Goal: Task Accomplishment & Management: Complete application form

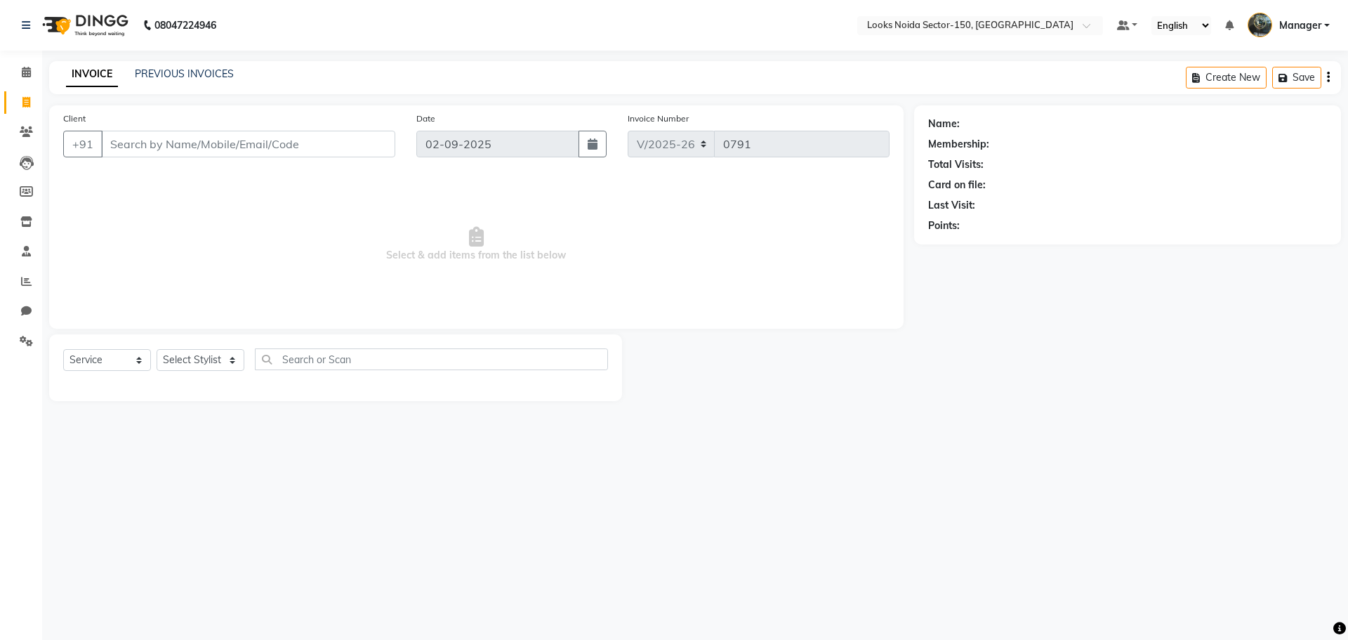
select select "8587"
select select "service"
drag, startPoint x: 21, startPoint y: 63, endPoint x: 41, endPoint y: 50, distance: 24.4
click at [21, 63] on link "Calendar" at bounding box center [21, 72] width 34 height 23
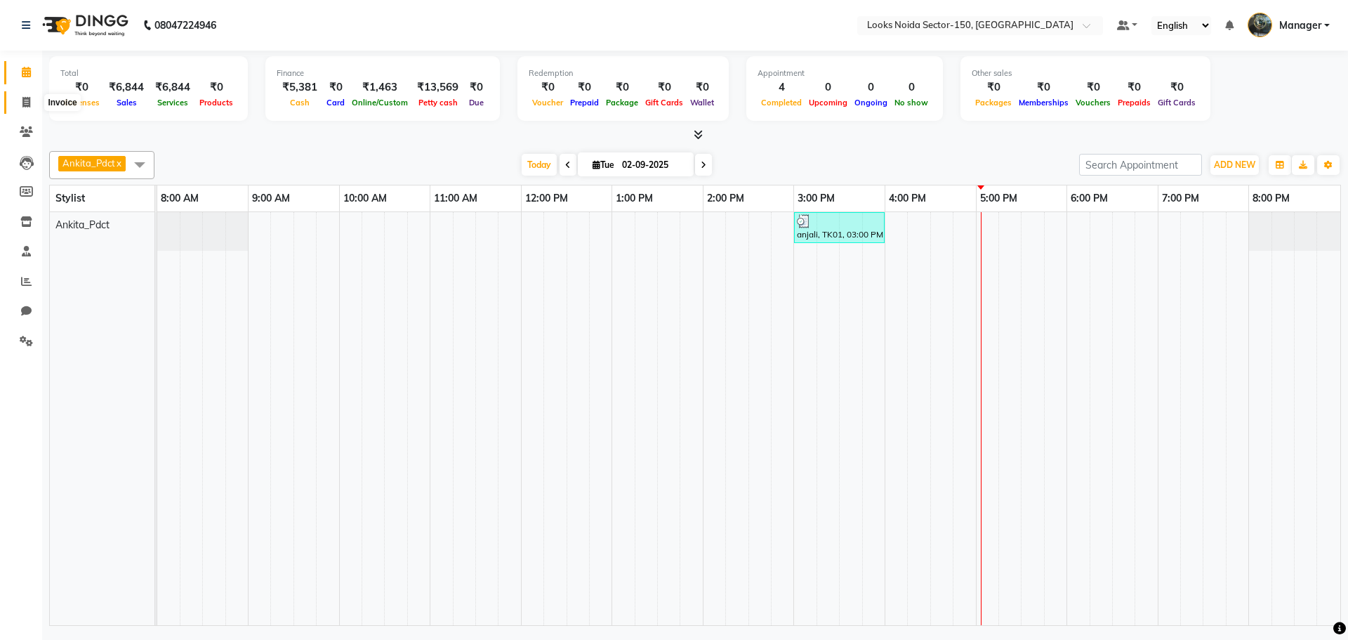
click at [24, 98] on icon at bounding box center [26, 102] width 8 height 11
select select "service"
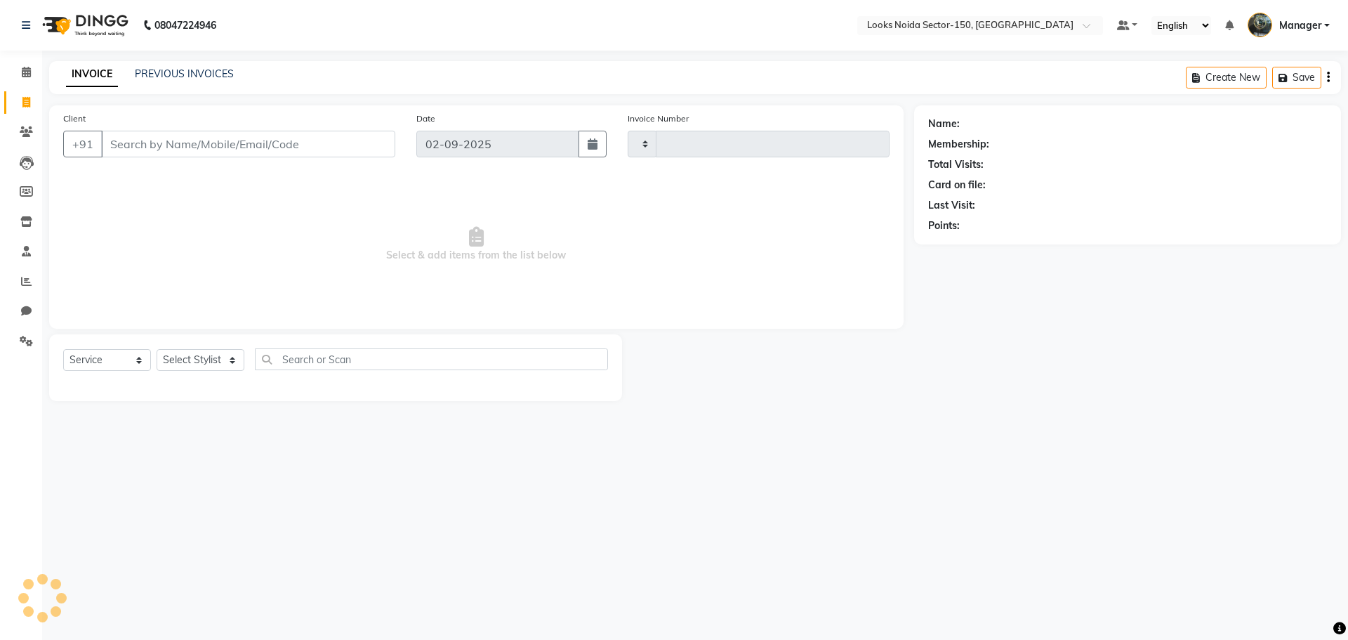
type input "0791"
select select "8587"
click at [168, 134] on input "Client" at bounding box center [248, 144] width 294 height 27
type input "9"
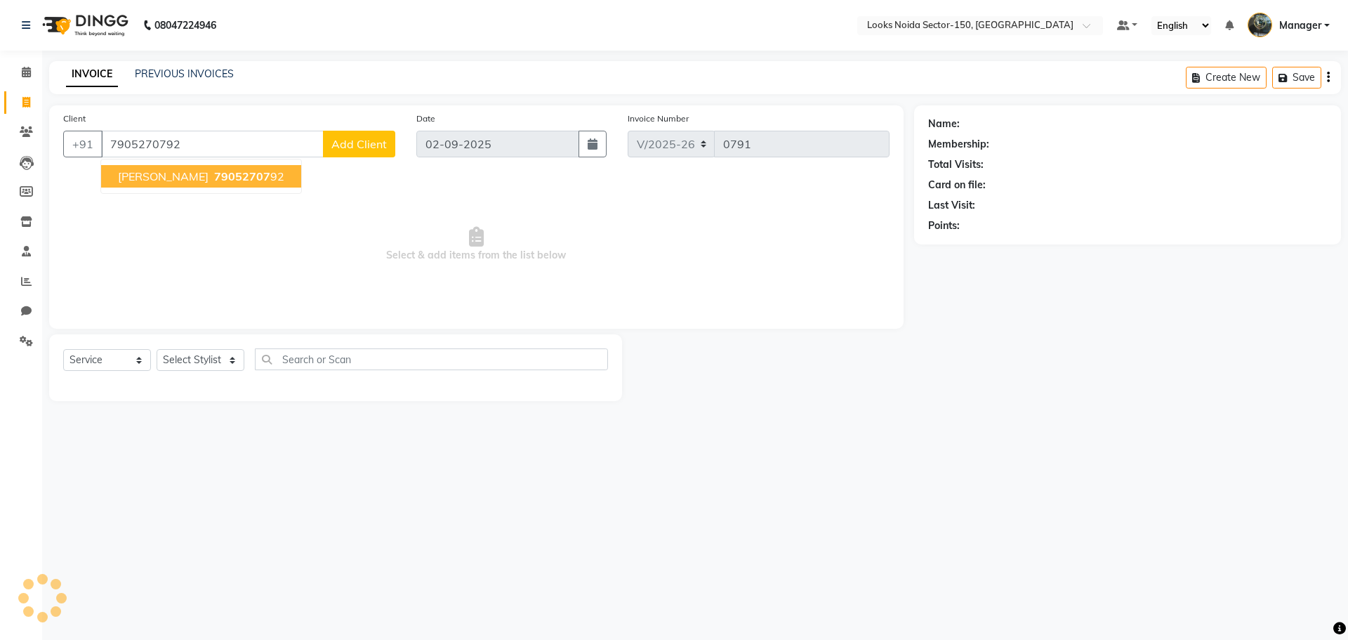
type input "7905270792"
select select "1: Object"
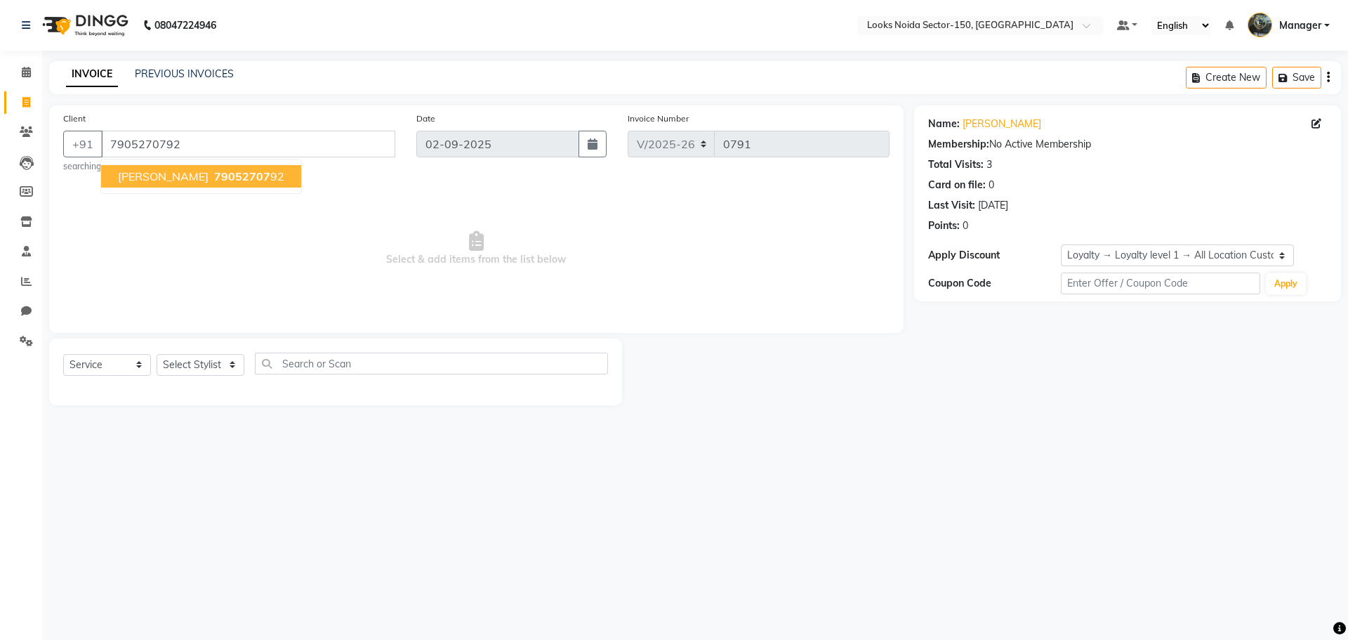
click at [214, 176] on span "79052707" at bounding box center [242, 176] width 56 height 14
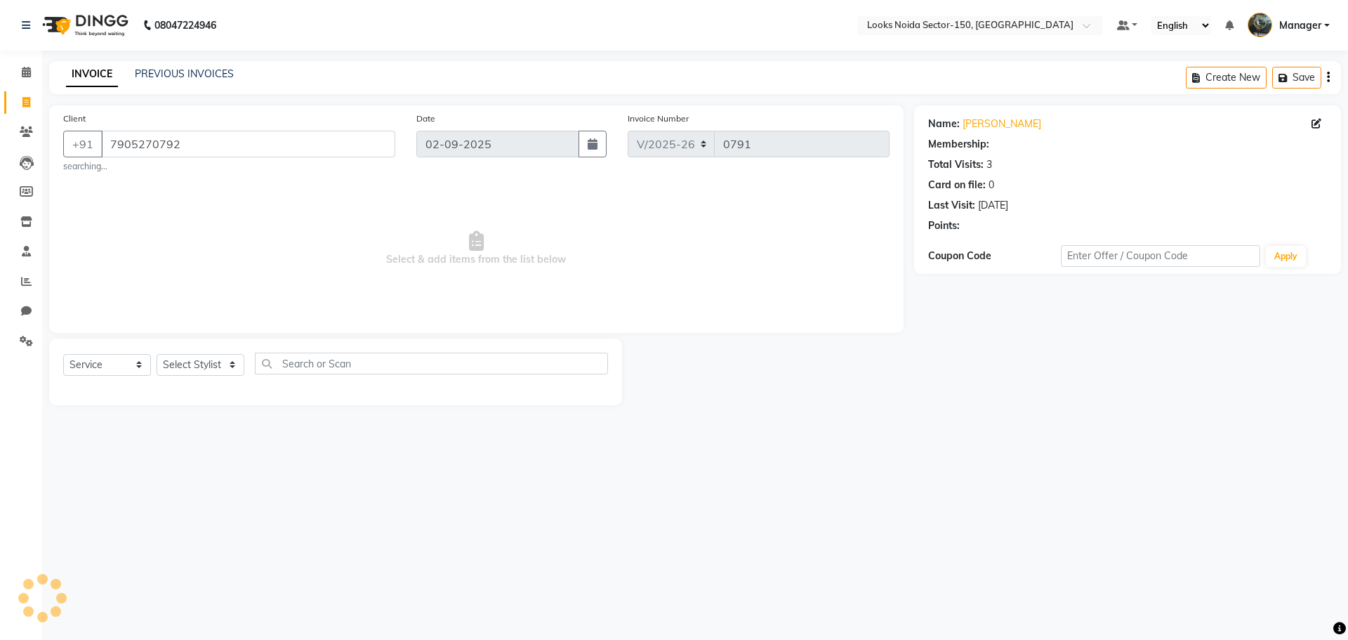
select select "1: Object"
drag, startPoint x: 1314, startPoint y: 122, endPoint x: 1300, endPoint y: 119, distance: 14.3
click at [1313, 122] on icon at bounding box center [1317, 124] width 10 height 10
select select "38"
select select "[DEMOGRAPHIC_DATA]"
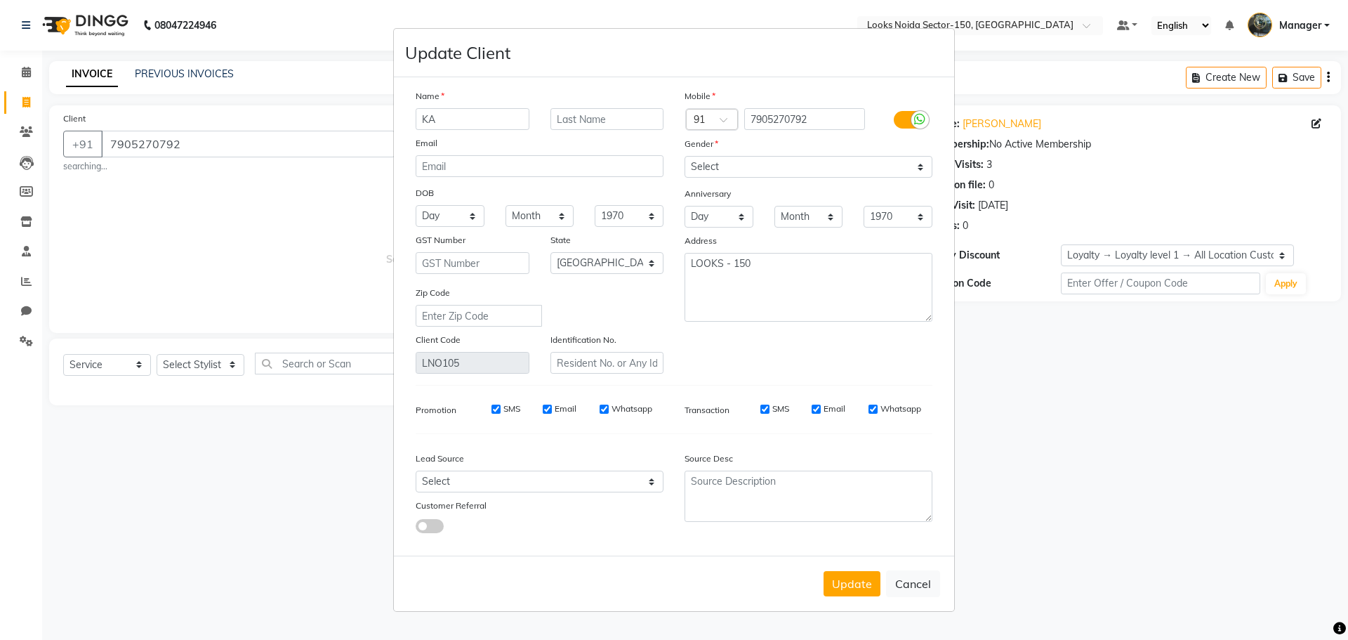
type input "K"
type input "gaurav"
click at [726, 172] on select "Select [DEMOGRAPHIC_DATA] [DEMOGRAPHIC_DATA] Other Prefer Not To Say" at bounding box center [809, 167] width 248 height 22
drag, startPoint x: 1111, startPoint y: 407, endPoint x: 932, endPoint y: 470, distance: 189.9
click at [1106, 408] on ngb-modal-window "Update Client Name gaurav Email DOB Day 01 02 03 04 05 06 07 08 09 10 11 12 13 …" at bounding box center [674, 320] width 1348 height 640
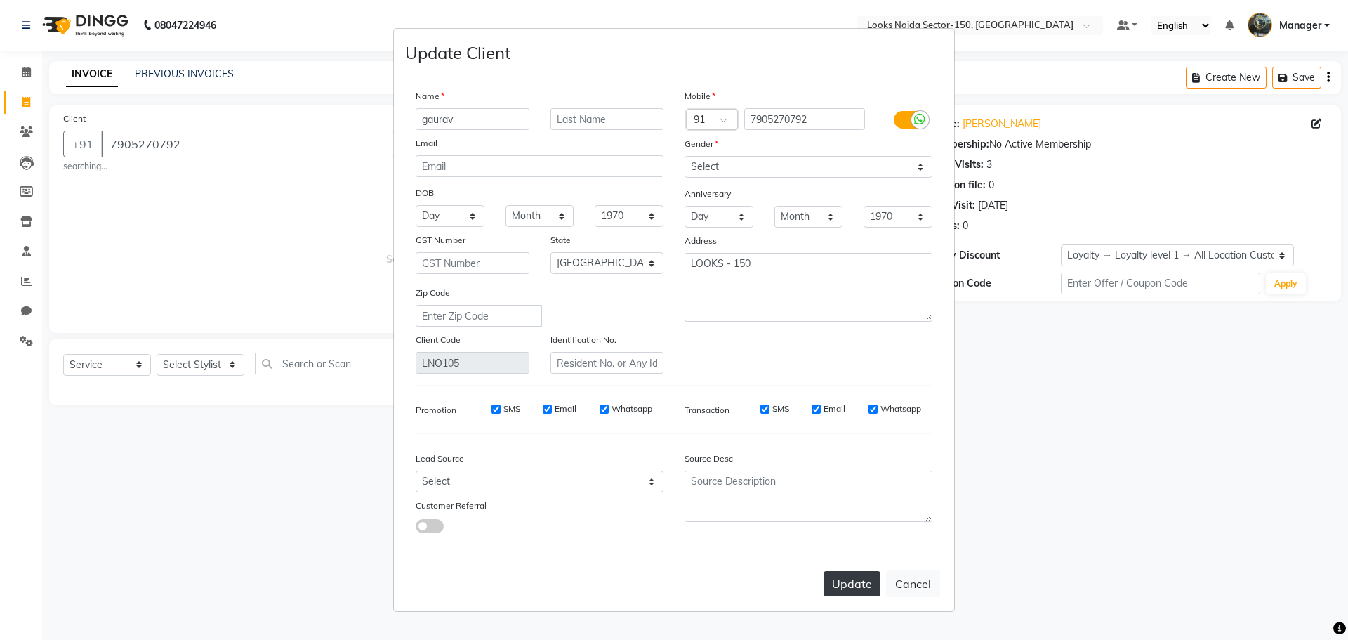
click at [866, 591] on button "Update" at bounding box center [852, 583] width 57 height 25
select select
select select "null"
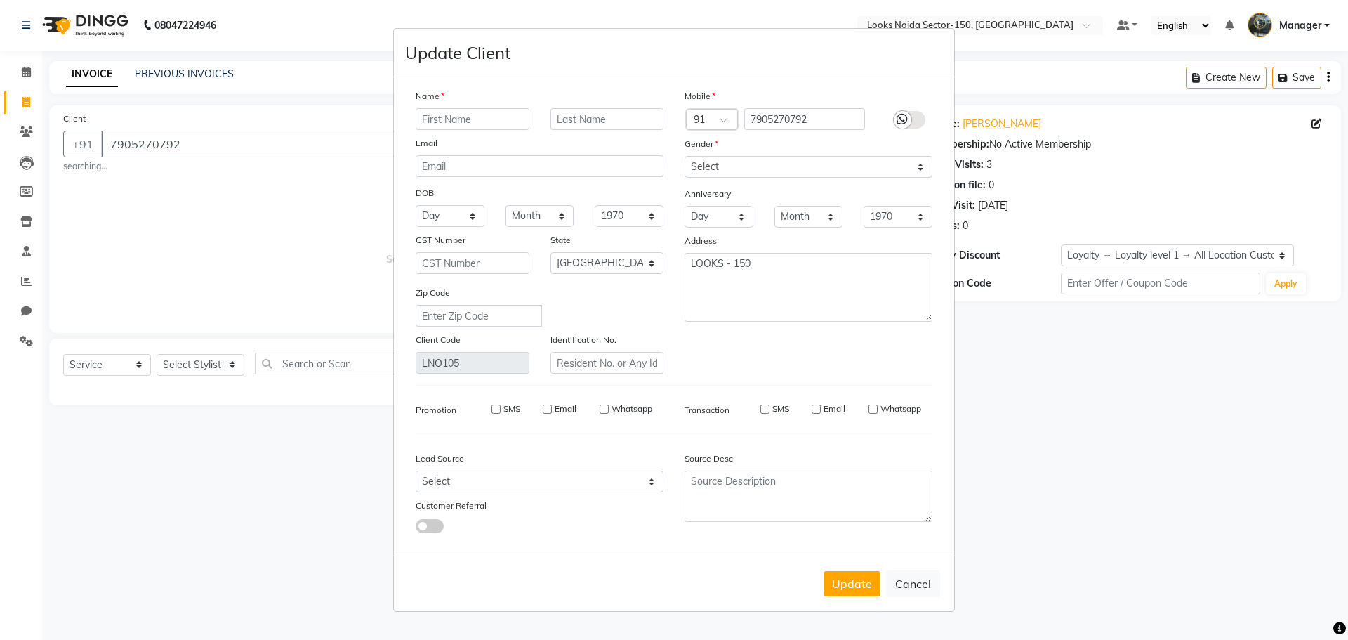
select select
checkbox input "false"
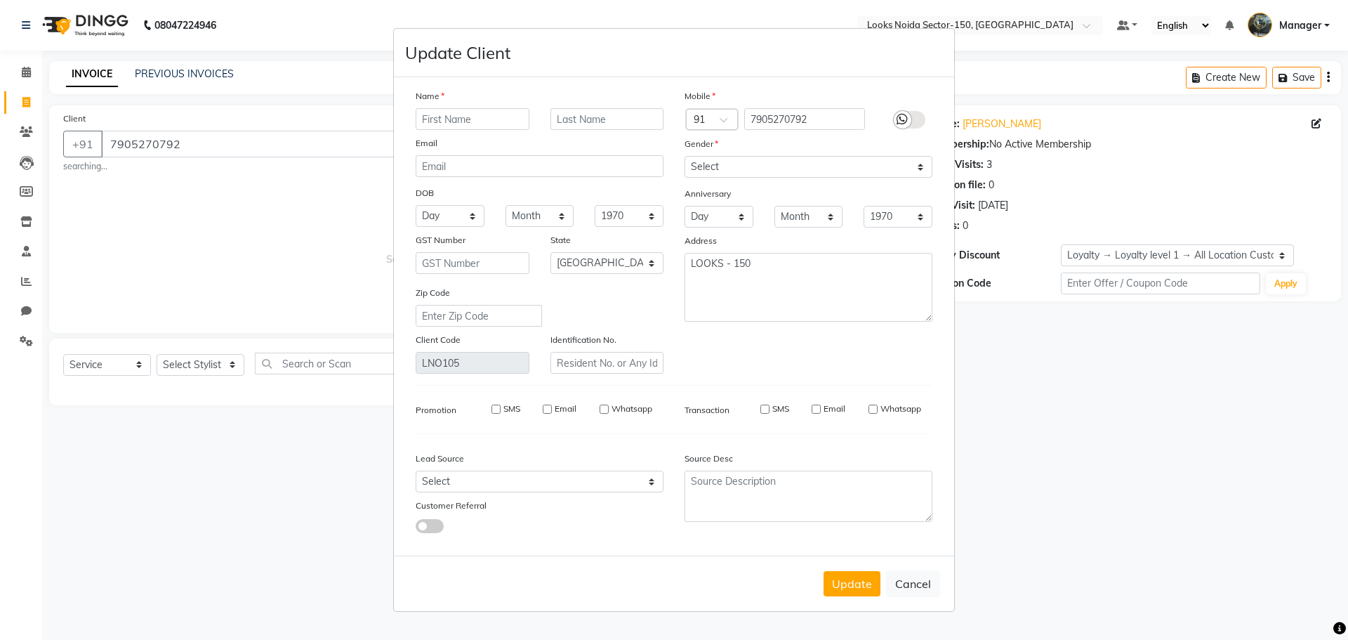
checkbox input "false"
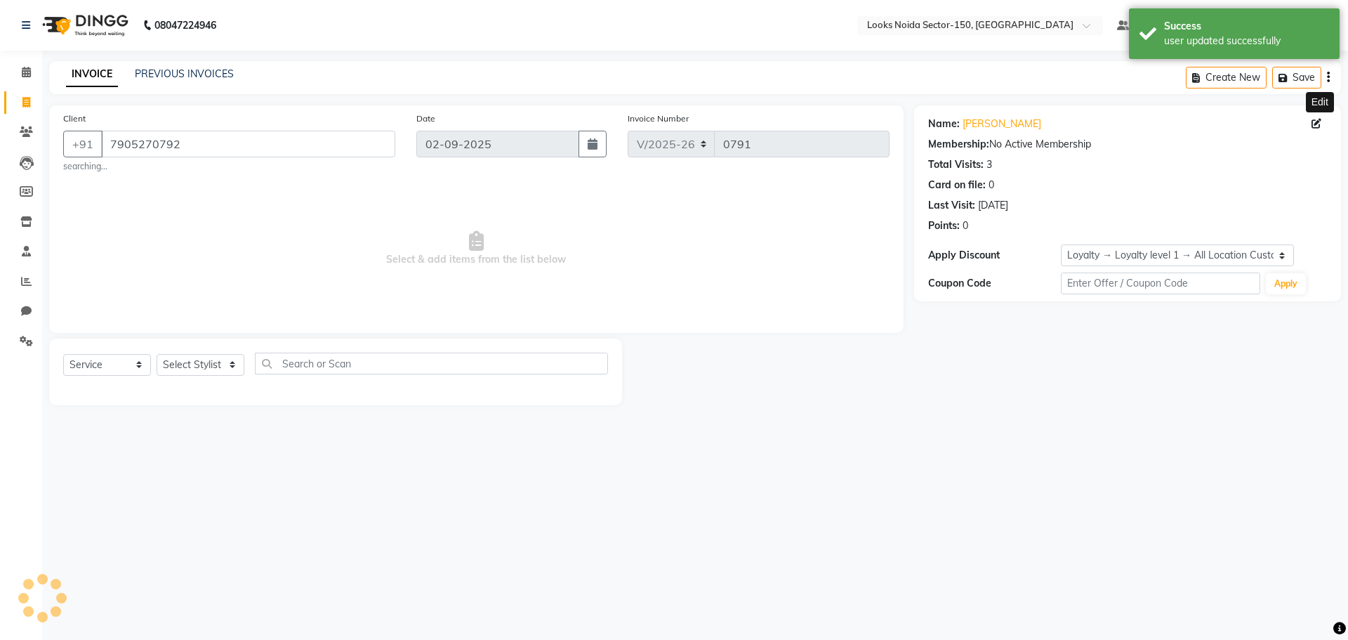
select select "1: Object"
click at [222, 374] on select "Select Stylist [PERSON_NAME] Ankita_Pdct Arshad Counter_Sales Deepa Farman_BRB …" at bounding box center [201, 365] width 88 height 22
select select "85537"
click at [157, 354] on select "Select Stylist [PERSON_NAME] Ankita_Pdct Arshad Counter_Sales Deepa Farman_BRB …" at bounding box center [201, 365] width 88 height 22
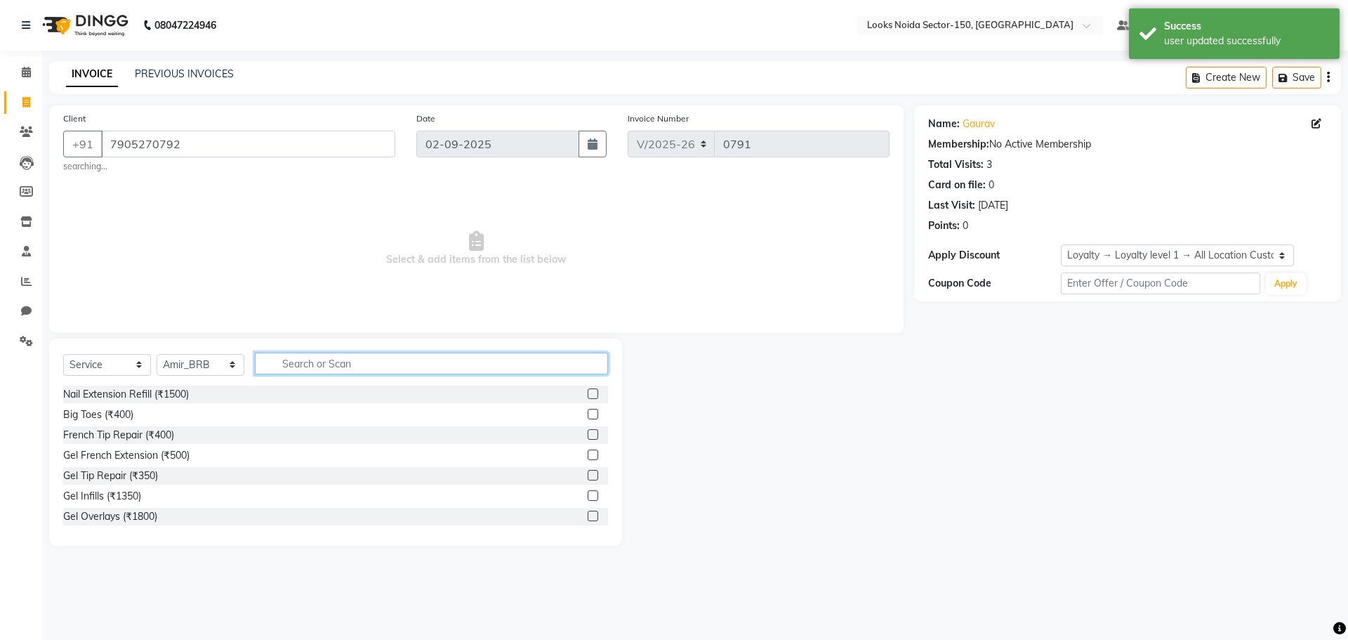
click at [341, 367] on input "text" at bounding box center [431, 364] width 353 height 22
type input "cut"
click at [588, 416] on label at bounding box center [593, 414] width 11 height 11
click at [588, 416] on input "checkbox" at bounding box center [592, 414] width 9 height 9
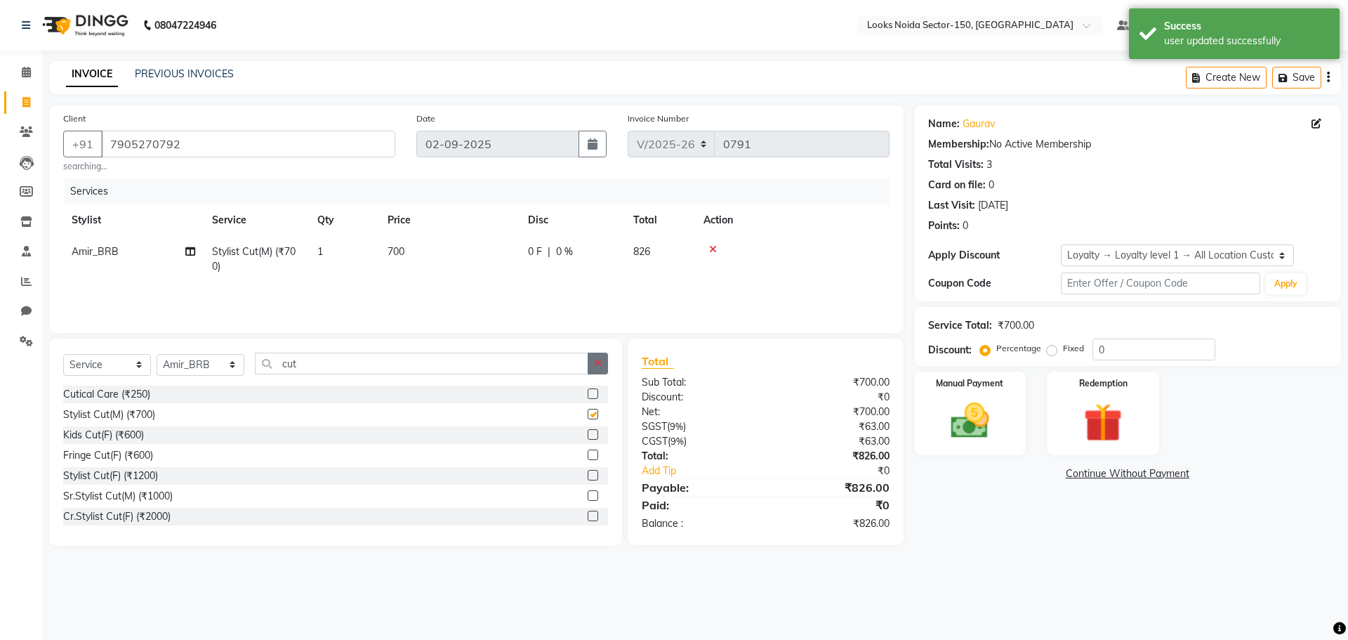
checkbox input "false"
drag, startPoint x: 605, startPoint y: 361, endPoint x: 526, endPoint y: 363, distance: 78.7
click at [603, 361] on button "button" at bounding box center [598, 364] width 20 height 22
click at [497, 363] on input "text" at bounding box center [431, 364] width 353 height 22
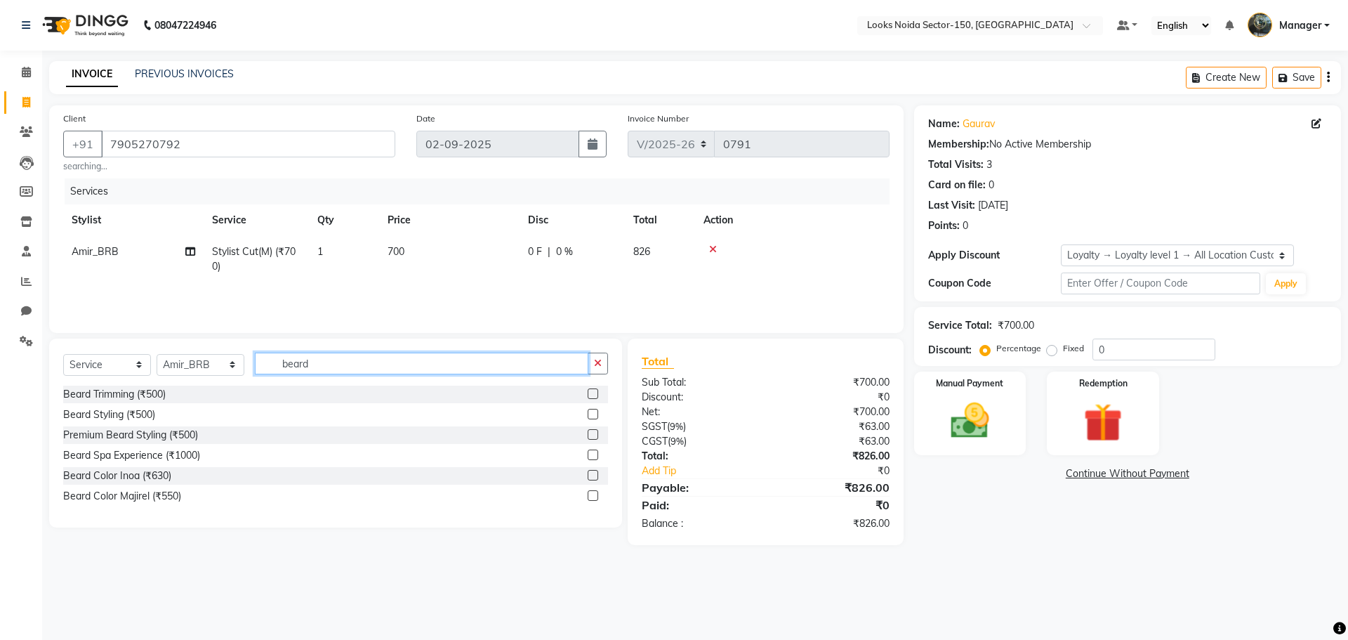
type input "beard"
click at [588, 392] on label at bounding box center [593, 393] width 11 height 11
click at [588, 392] on input "checkbox" at bounding box center [592, 394] width 9 height 9
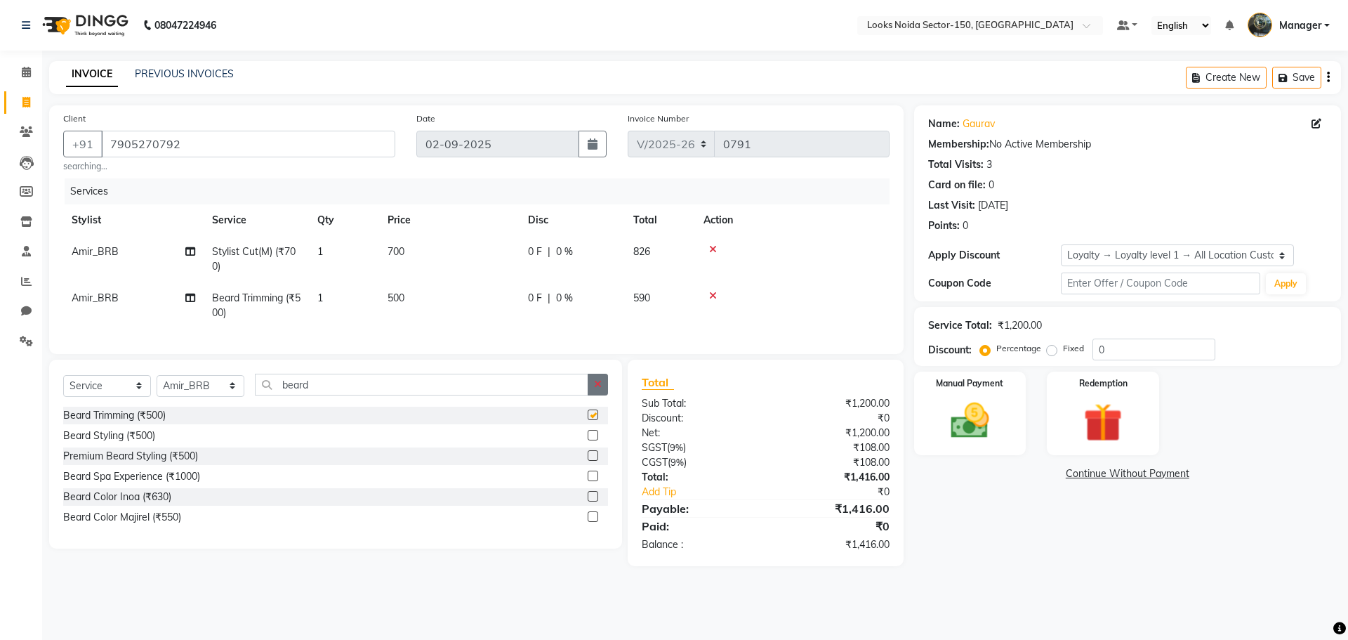
checkbox input "false"
click at [593, 395] on button "button" at bounding box center [598, 385] width 20 height 22
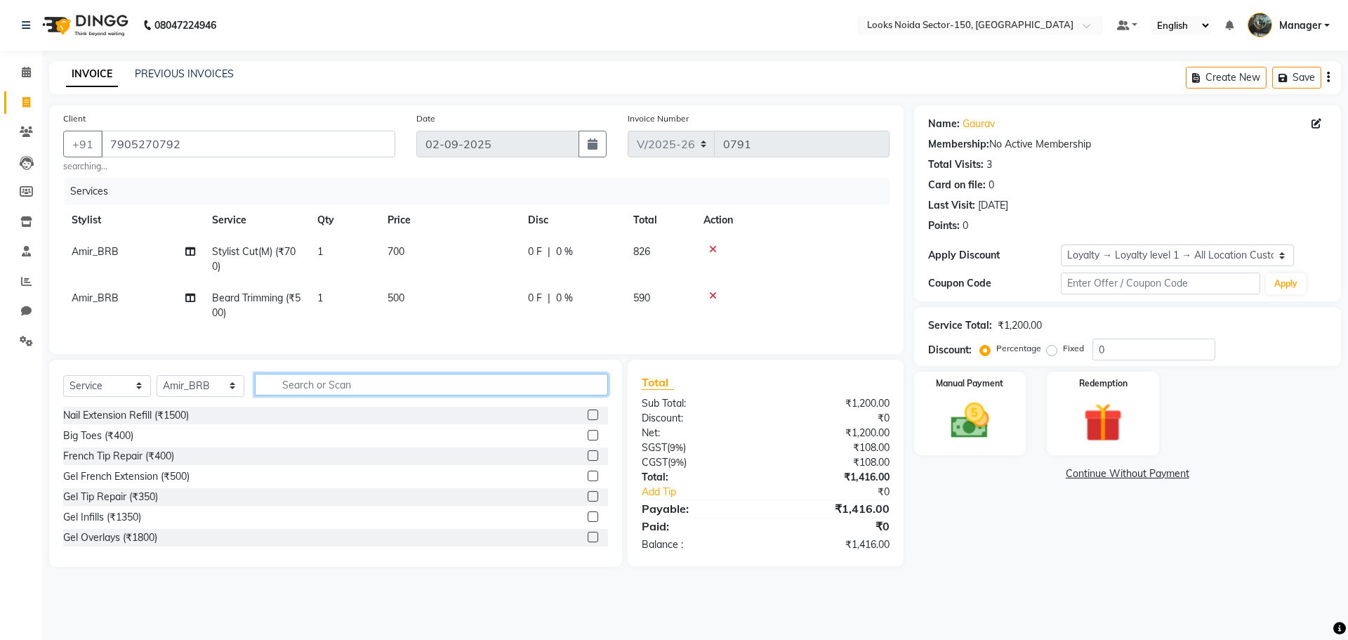
click at [556, 387] on input "text" at bounding box center [431, 385] width 353 height 22
type input "head mas"
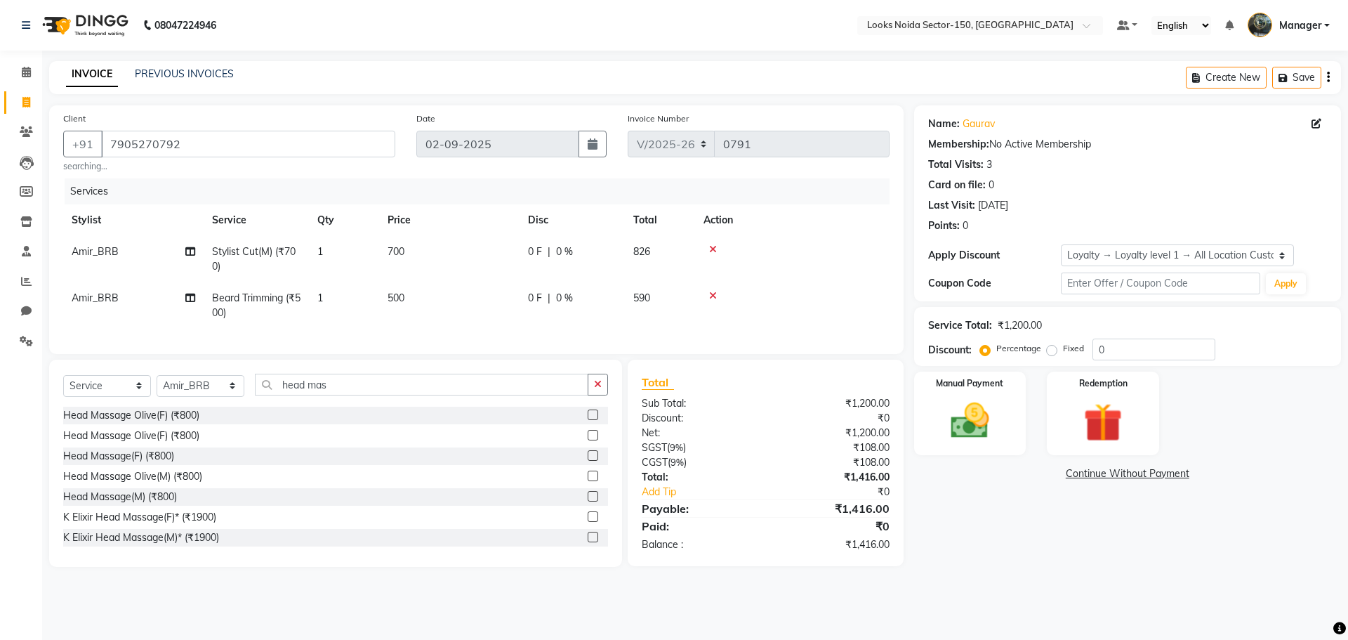
click at [588, 481] on label at bounding box center [593, 476] width 11 height 11
click at [588, 481] on input "checkbox" at bounding box center [592, 476] width 9 height 9
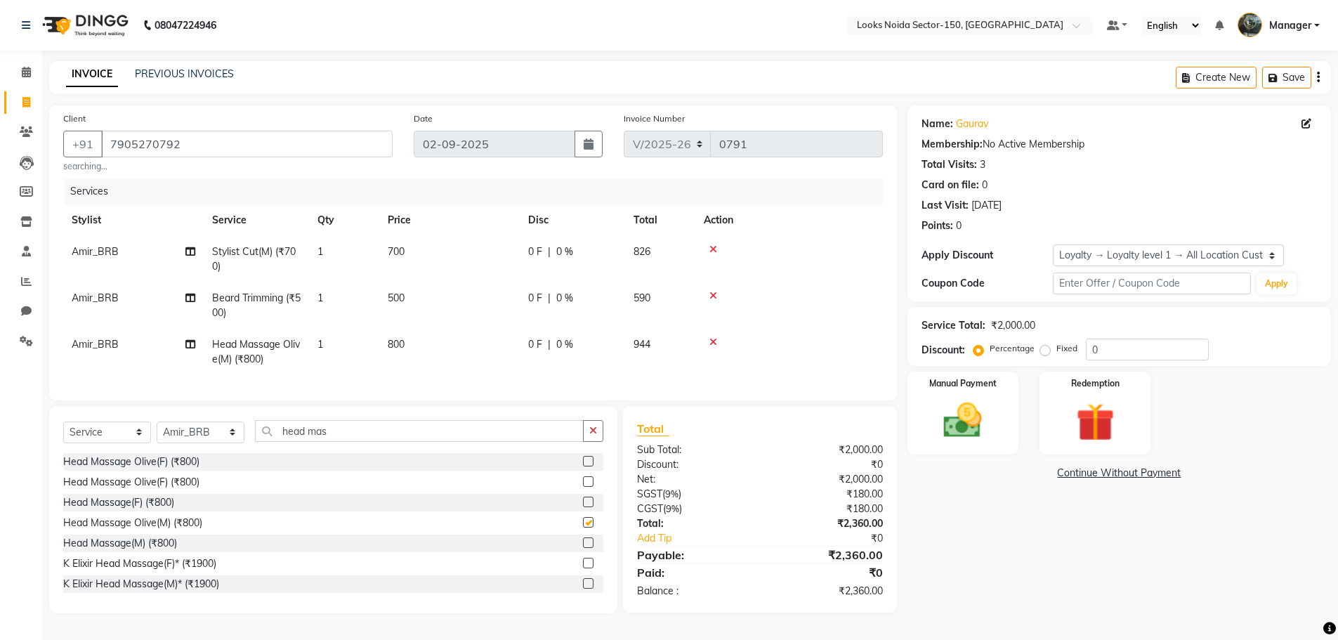
checkbox input "false"
click at [396, 241] on td "700" at bounding box center [449, 259] width 140 height 46
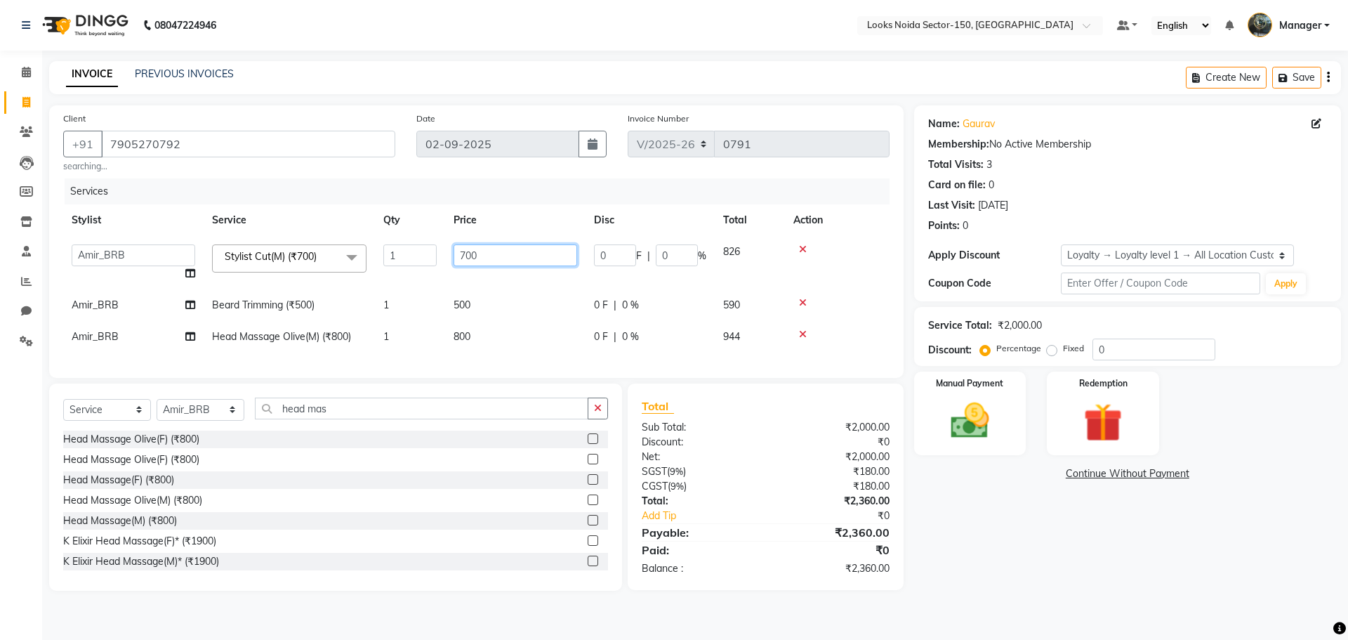
click at [501, 259] on input "700" at bounding box center [516, 255] width 124 height 22
type input "7"
type input "500"
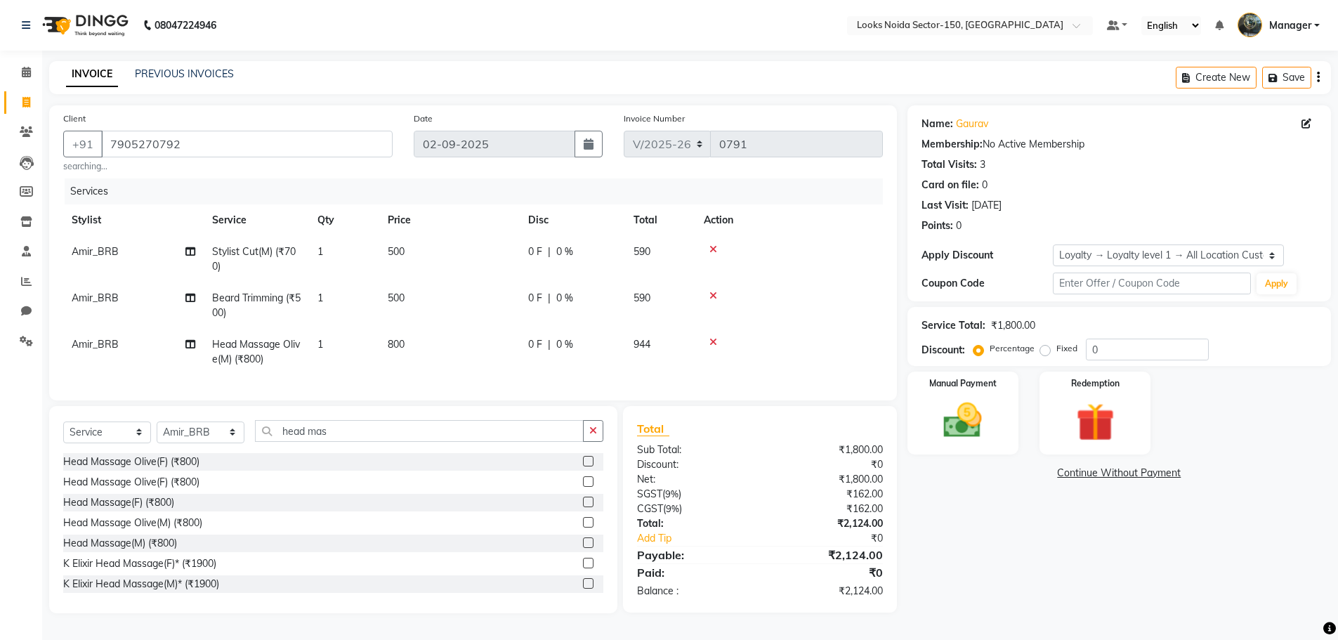
click at [466, 307] on td "500" at bounding box center [449, 305] width 140 height 46
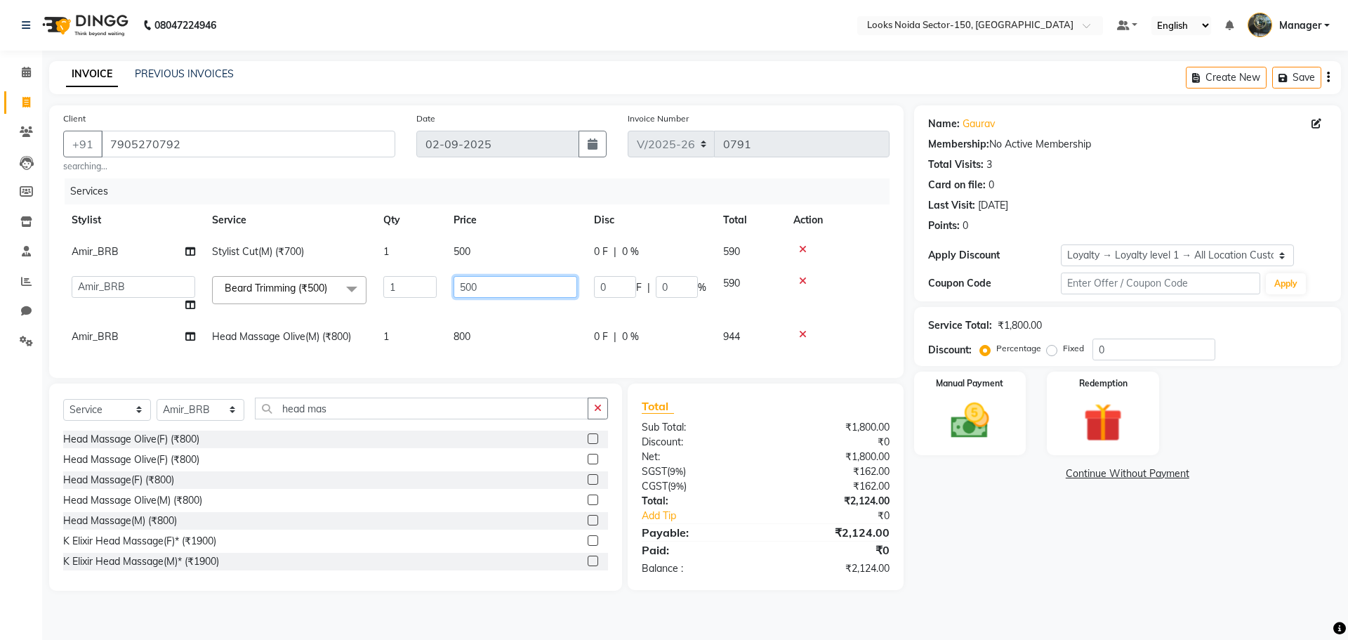
click at [499, 291] on input "500" at bounding box center [516, 287] width 124 height 22
type input "5"
type input "350"
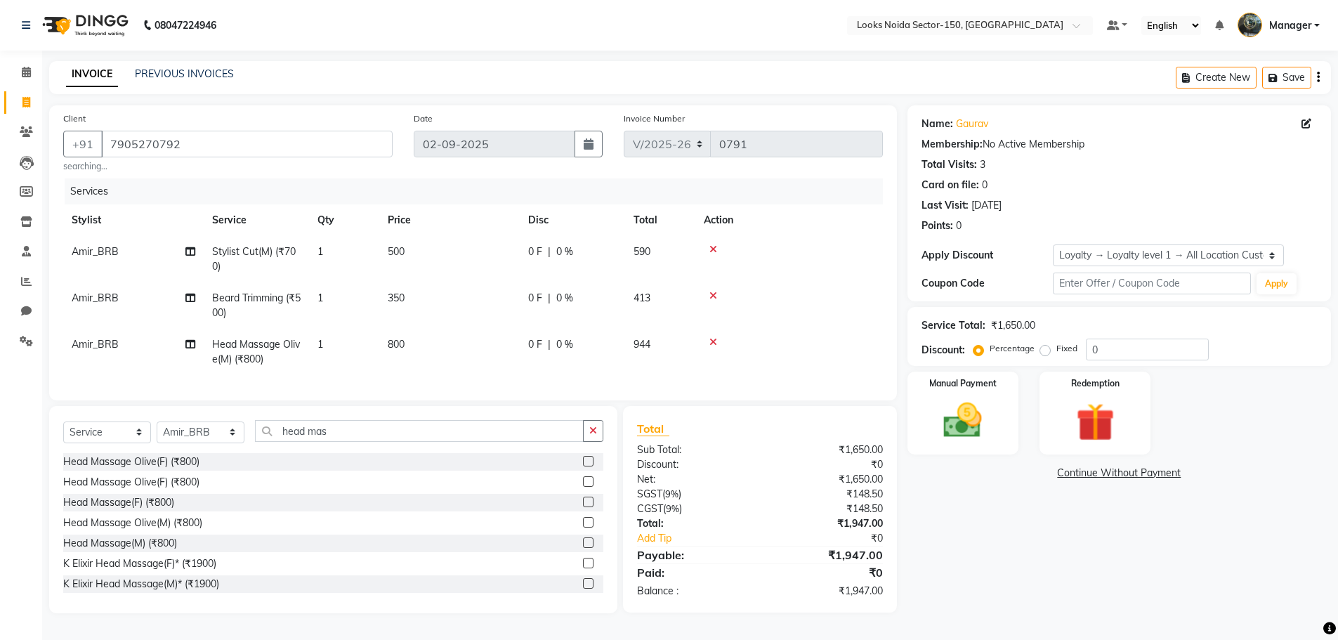
click at [980, 569] on div "Name: Gaurav Membership: No Active Membership Total Visits: 3 Card on file: 0 L…" at bounding box center [1124, 359] width 434 height 508
click at [1134, 343] on input "0" at bounding box center [1147, 350] width 123 height 22
type input "20"
click at [1004, 407] on div "Manual Payment" at bounding box center [963, 413] width 116 height 86
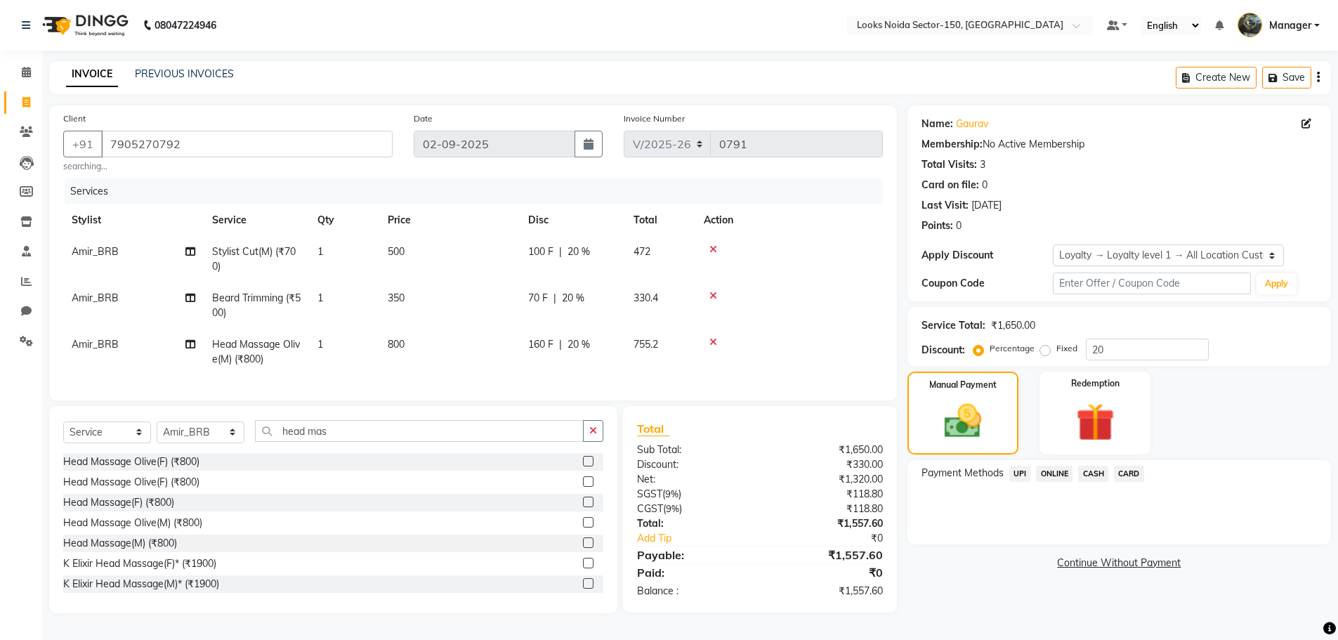
click at [1022, 472] on span "UPI" at bounding box center [1020, 474] width 22 height 16
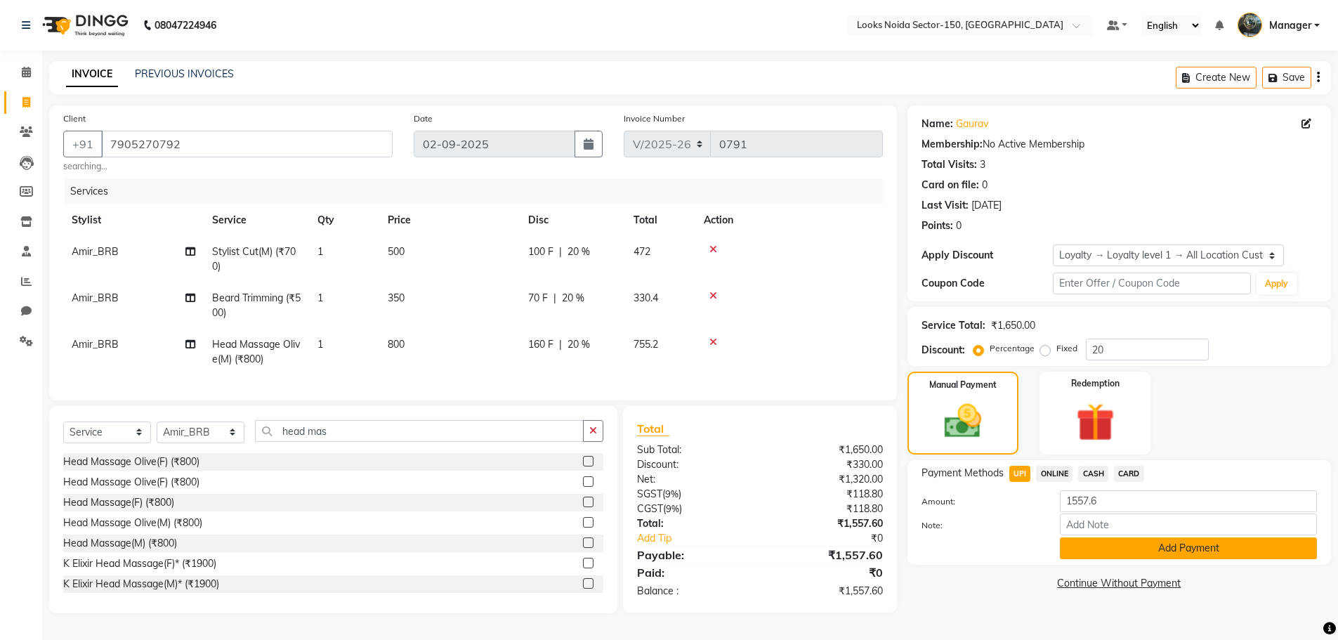
click at [1082, 550] on button "Add Payment" at bounding box center [1188, 548] width 257 height 22
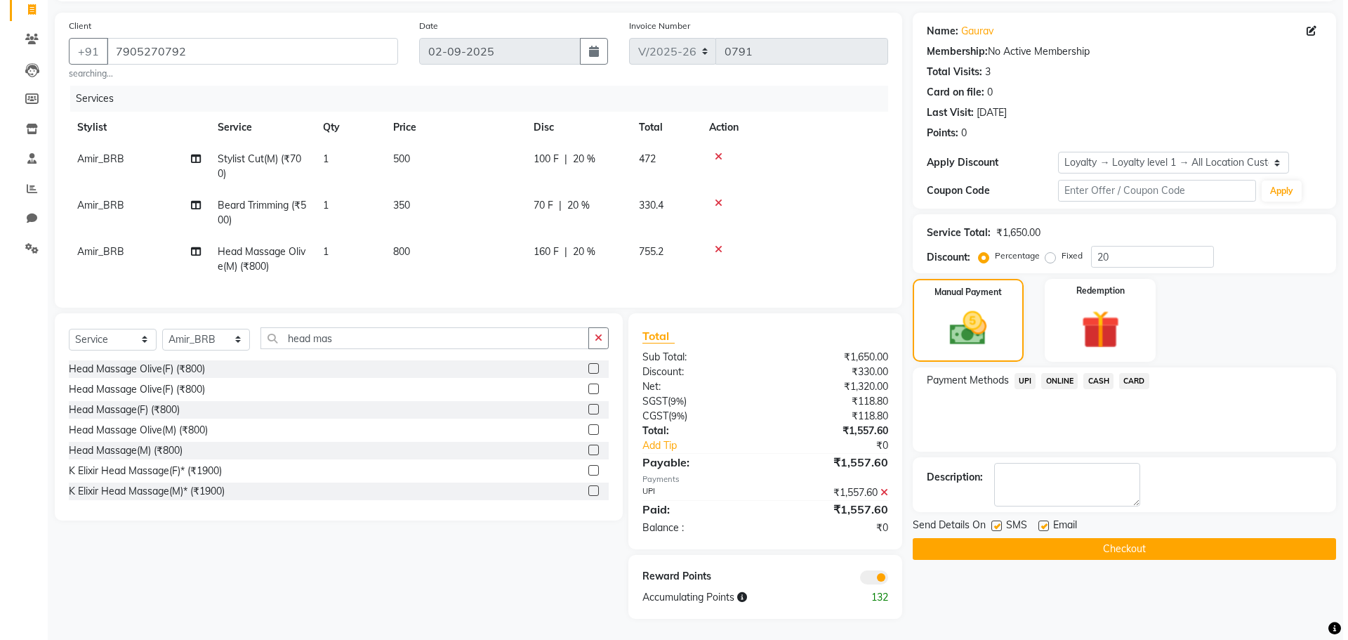
scroll to position [103, 0]
click at [868, 576] on span at bounding box center [869, 577] width 28 height 14
click at [883, 579] on input "checkbox" at bounding box center [883, 579] width 0 height 0
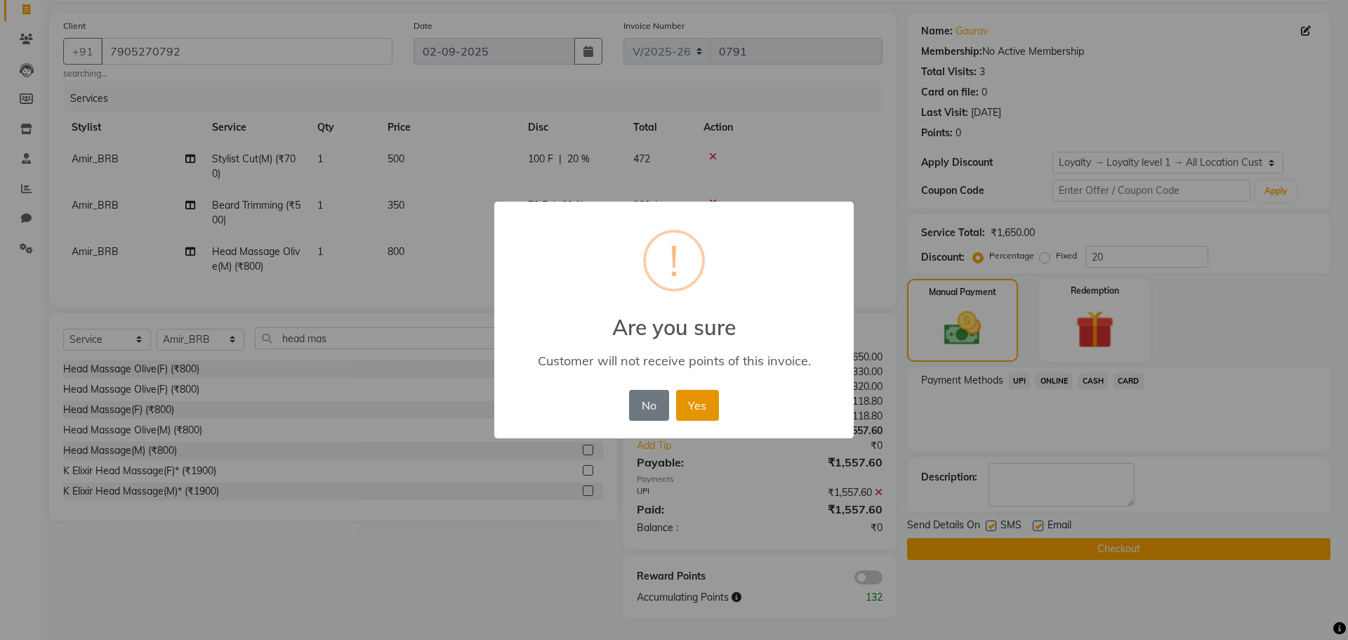
click at [709, 394] on button "Yes" at bounding box center [697, 405] width 43 height 31
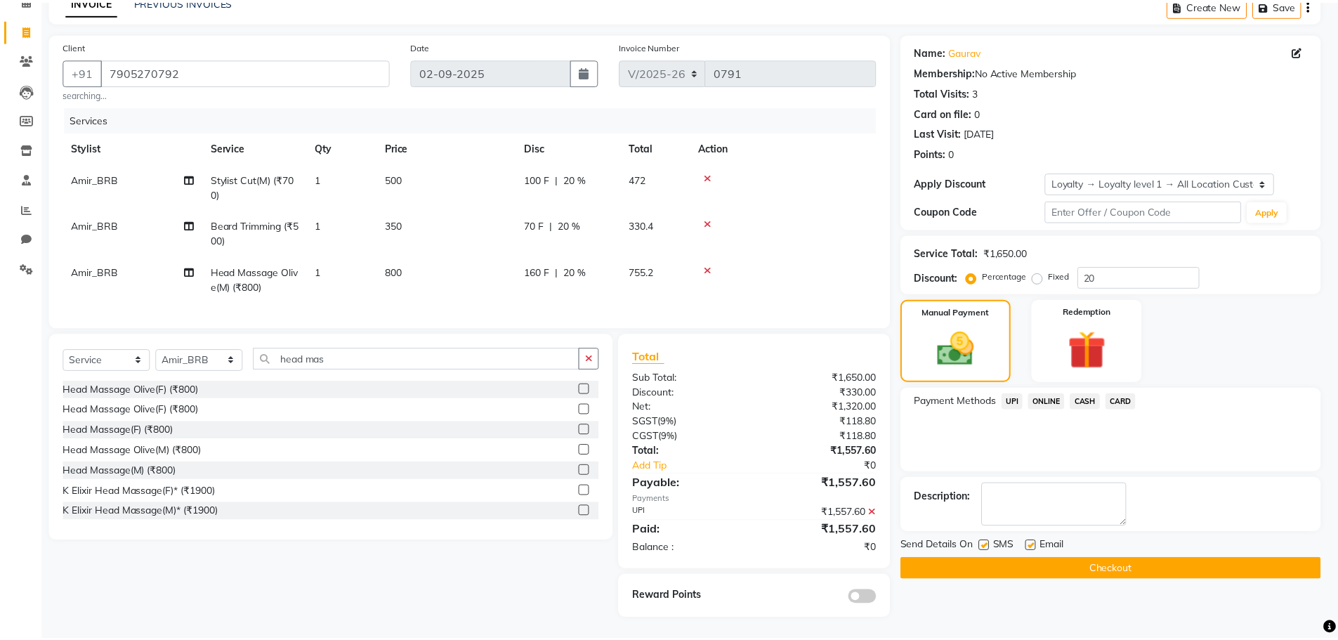
scroll to position [83, 0]
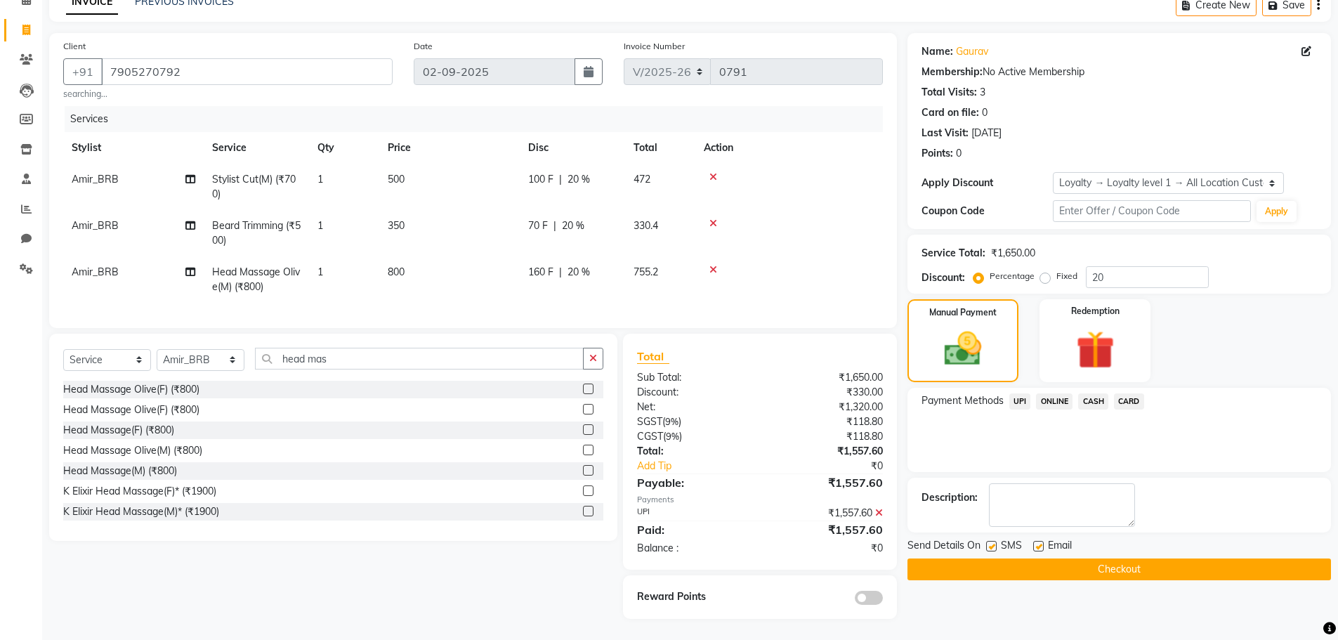
click at [1011, 558] on button "Checkout" at bounding box center [1119, 569] width 424 height 22
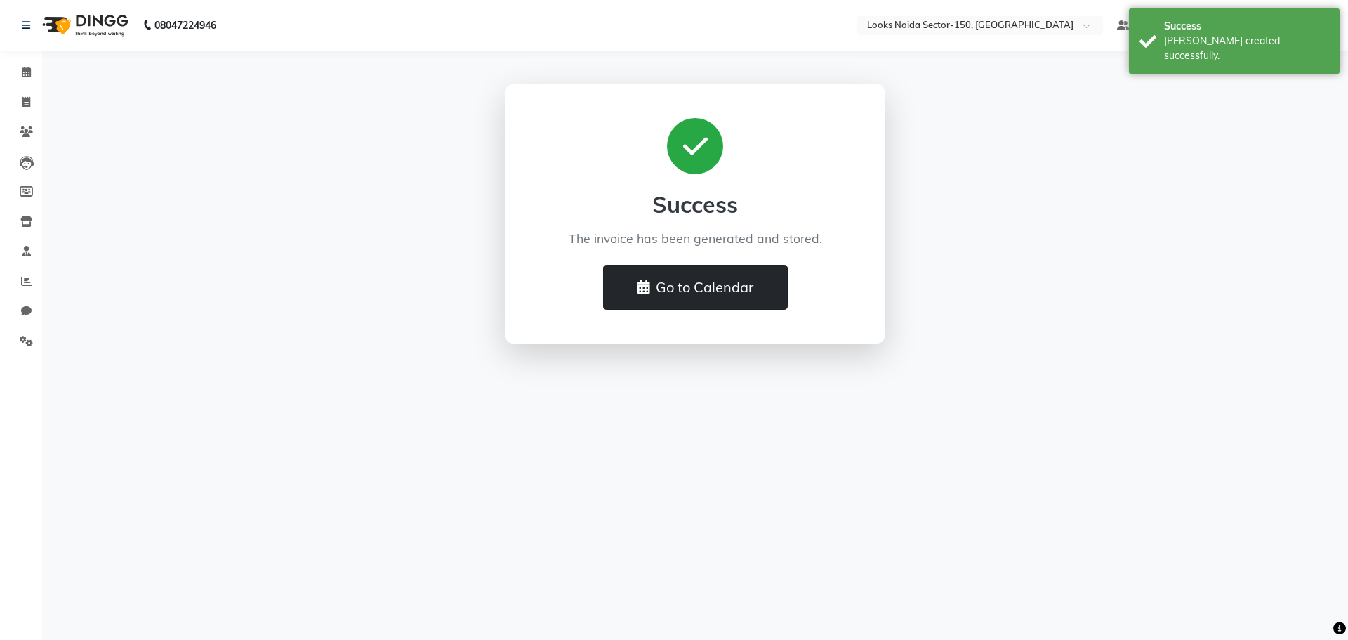
click at [645, 265] on button "Go to Calendar" at bounding box center [695, 287] width 185 height 45
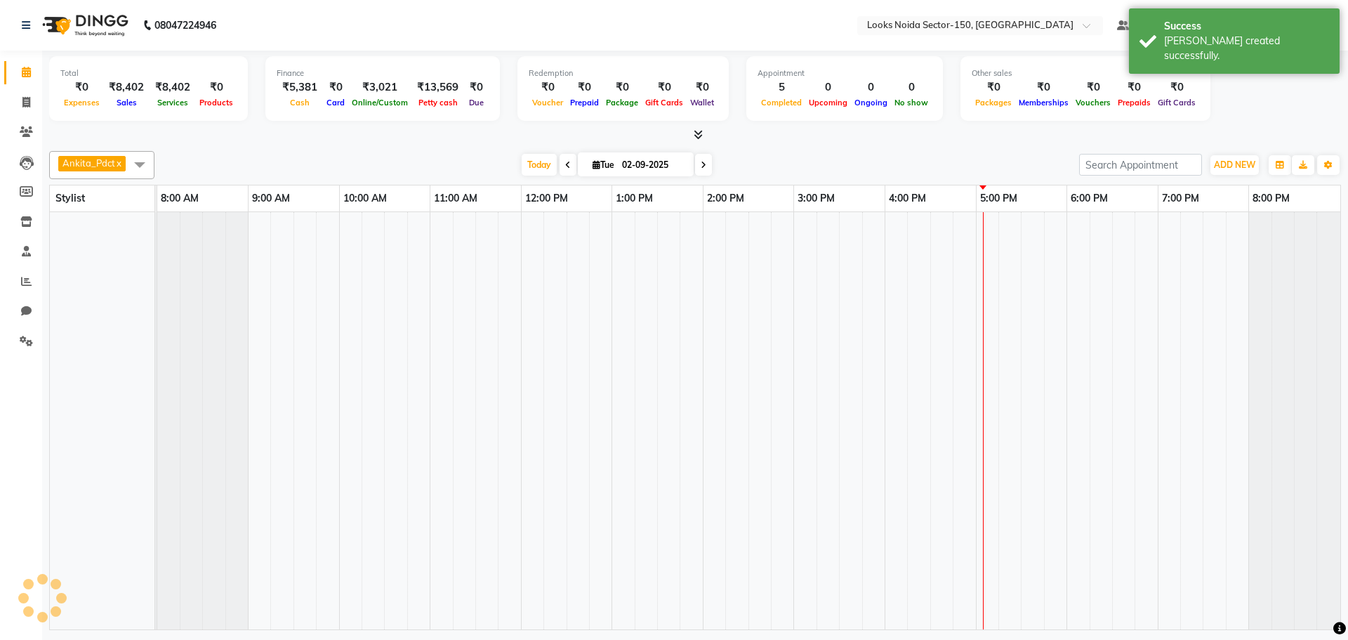
click at [644, 270] on td at bounding box center [646, 420] width 22 height 417
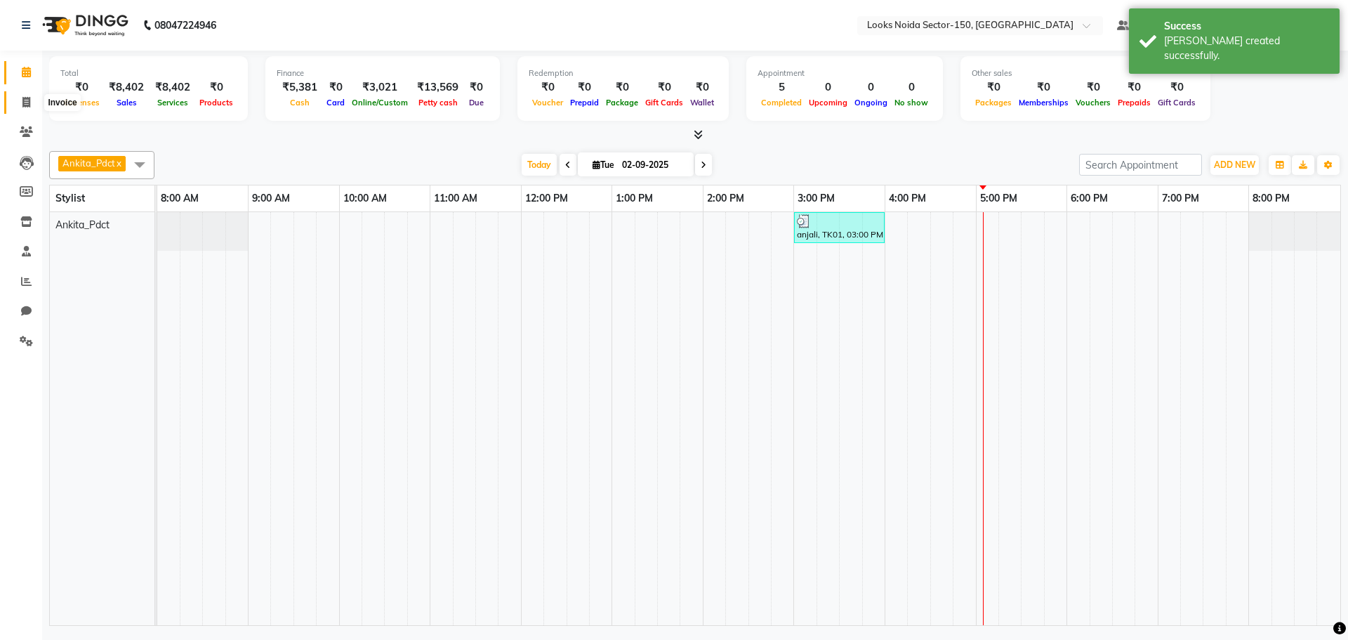
click at [30, 102] on icon at bounding box center [26, 102] width 8 height 11
select select "8587"
select select "service"
